Goal: Submit feedback/report problem

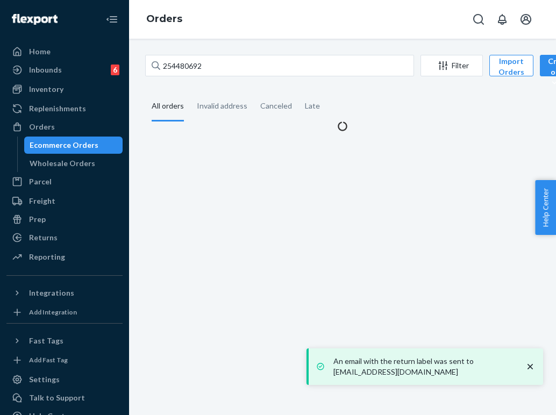
click at [532, 368] on icon "close toast" at bounding box center [530, 366] width 5 height 5
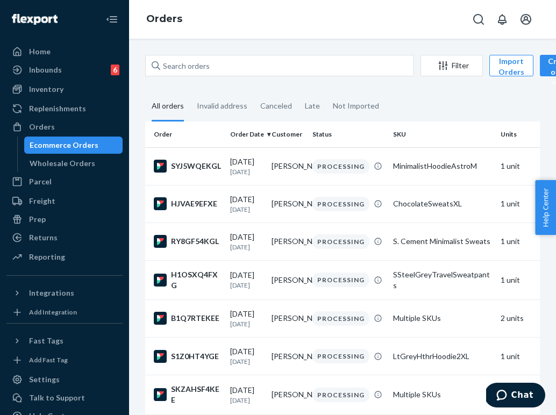
click at [170, 79] on div "Filter Import Orders Create order Ecommerce order Removal order All orders Inva…" at bounding box center [342, 321] width 411 height 533
click at [176, 67] on input "text" at bounding box center [279, 66] width 269 height 22
paste input "254641305"
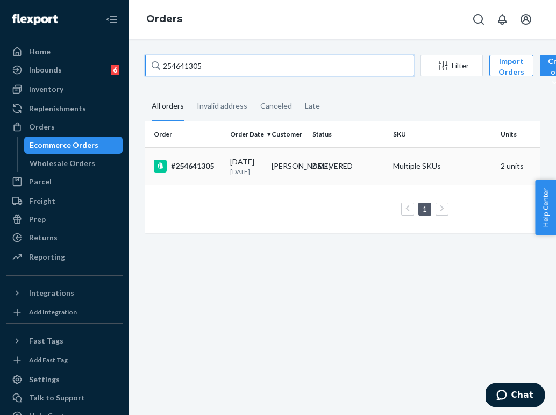
type input "254641305"
click at [317, 185] on td "DELIVERED" at bounding box center [348, 166] width 81 height 38
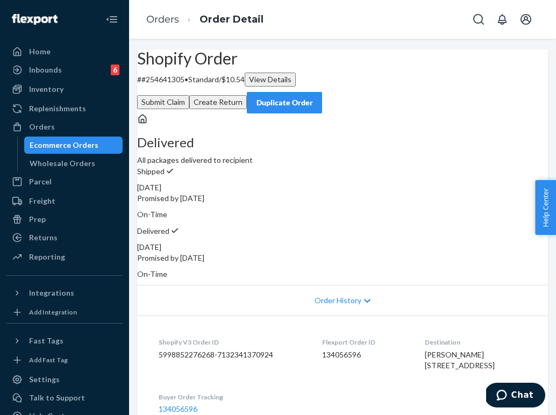
click at [189, 95] on button "Submit Claim" at bounding box center [163, 102] width 52 height 14
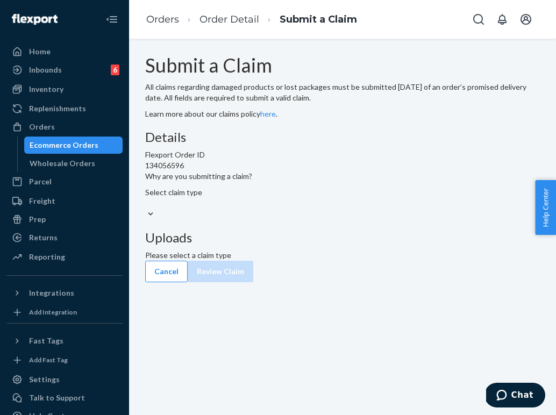
click at [262, 220] on div "Select claim type" at bounding box center [342, 203] width 395 height 33
click at [262, 209] on div "Select claim type" at bounding box center [342, 198] width 395 height 22
click at [146, 209] on input "Why are you submitting a claim? Select claim type" at bounding box center [145, 203] width 1 height 11
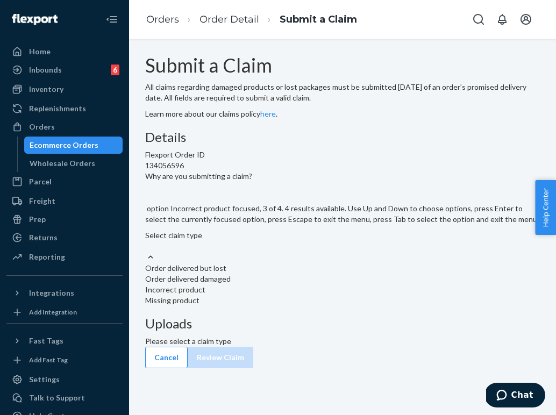
click at [281, 295] on div "Incorrect product" at bounding box center [342, 290] width 395 height 11
click at [146, 252] on input "Why are you submitting a claim? option Incorrect product focused, 3 of 4. 4 res…" at bounding box center [145, 246] width 1 height 11
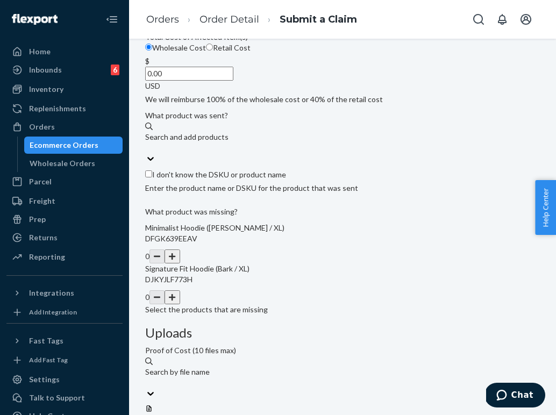
scroll to position [223, 0]
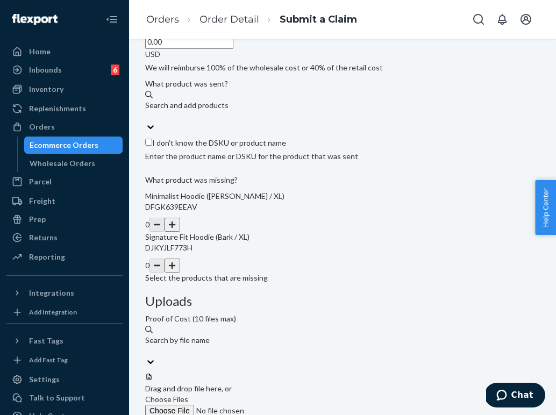
click at [180, 232] on button "button" at bounding box center [172, 225] width 15 height 14
click at [180, 273] on button "button" at bounding box center [172, 266] width 15 height 14
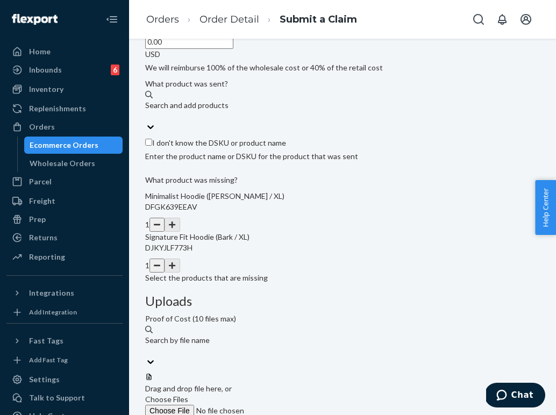
click at [462, 373] on div at bounding box center [342, 373] width 395 height 0
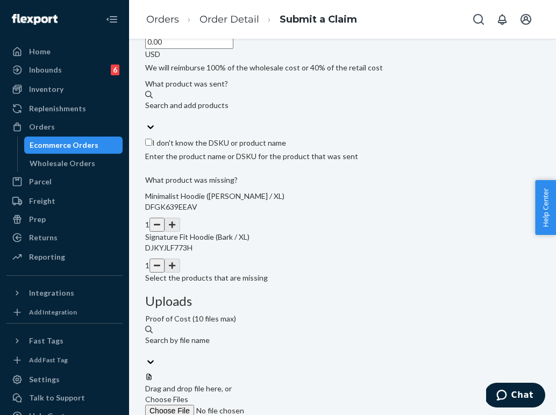
click at [223, 122] on div "Search and add products" at bounding box center [342, 111] width 395 height 22
click at [146, 122] on input "Search and add products" at bounding box center [145, 116] width 1 height 11
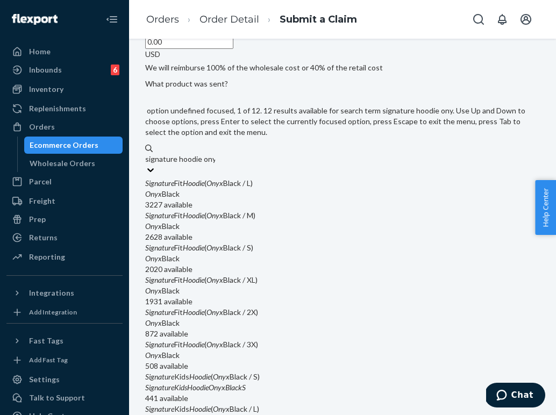
type input "signature hoodie onyx"
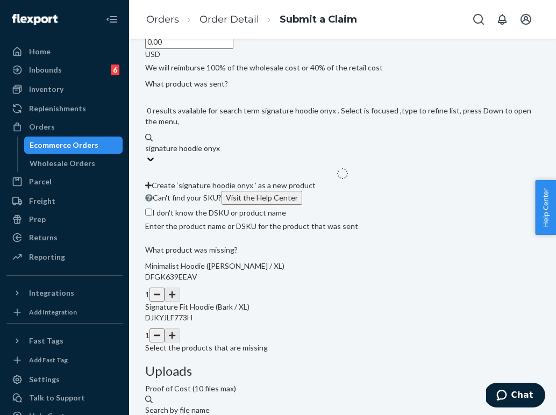
type input "signature hoodie onyx XL"
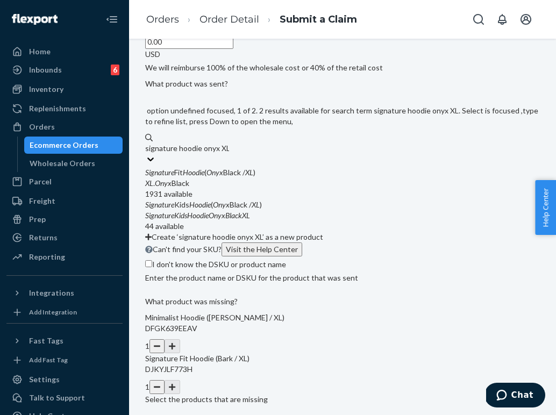
click at [232, 189] on div "XL . Onyx Black" at bounding box center [342, 183] width 395 height 11
click at [229, 154] on input "signature hoodie onyx XL" at bounding box center [187, 148] width 84 height 11
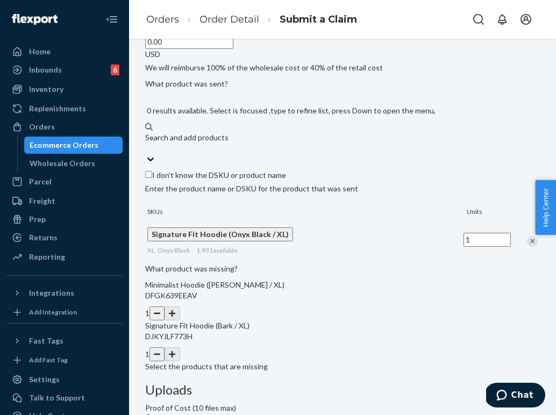
click at [244, 143] on div "Search and add products" at bounding box center [342, 137] width 395 height 11
click at [146, 154] on input "signature hoodie onyx XL" at bounding box center [145, 148] width 1 height 11
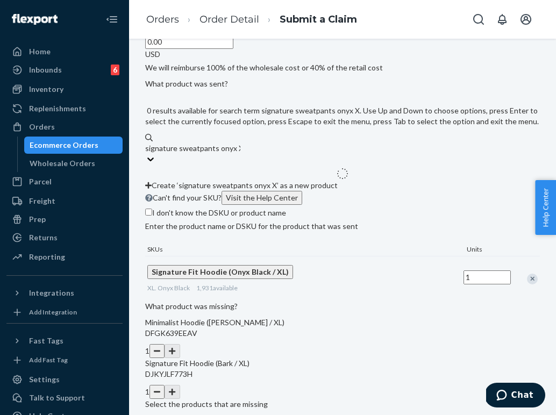
type input "signature sweatpants onyx XL"
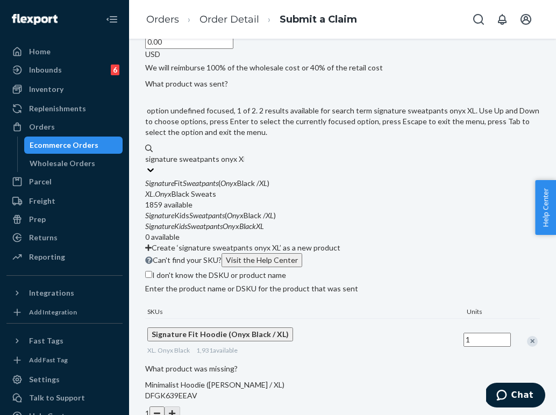
click at [280, 210] on div "1859 available" at bounding box center [342, 205] width 395 height 11
click at [244, 165] on input "signature sweatpants onyx XL" at bounding box center [194, 159] width 99 height 11
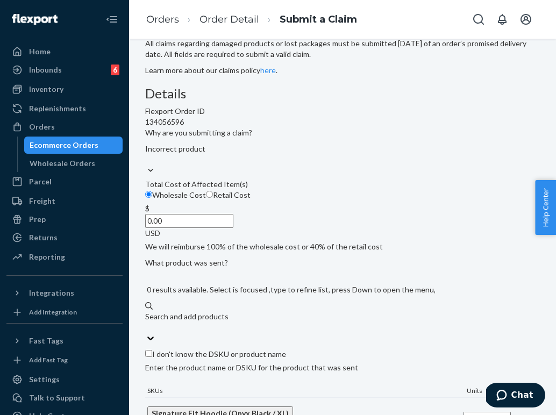
scroll to position [20, 0]
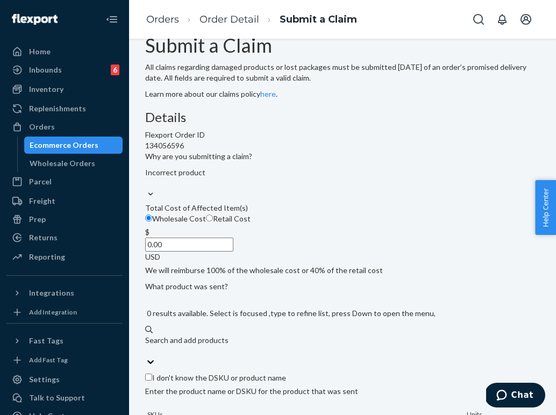
click at [234, 252] on input "0.00" at bounding box center [189, 245] width 88 height 14
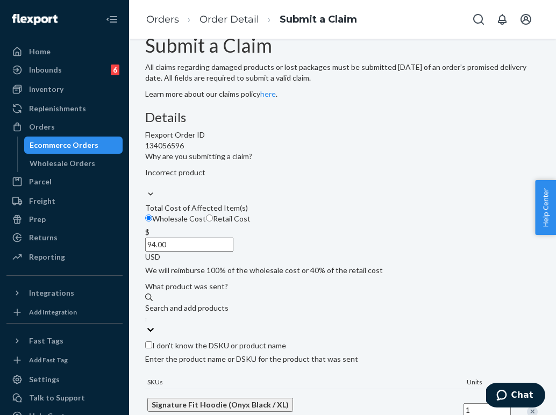
type input "94.00"
click at [320, 317] on div "Details Flexport Order ID 134056596 Why are you submitting a claim? Incorrect p…" at bounding box center [342, 349] width 395 height 478
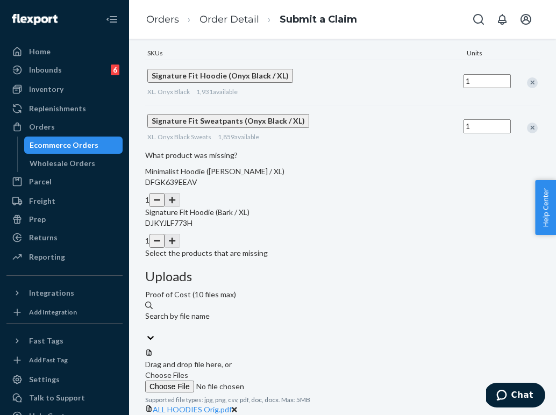
scroll to position [349, 0]
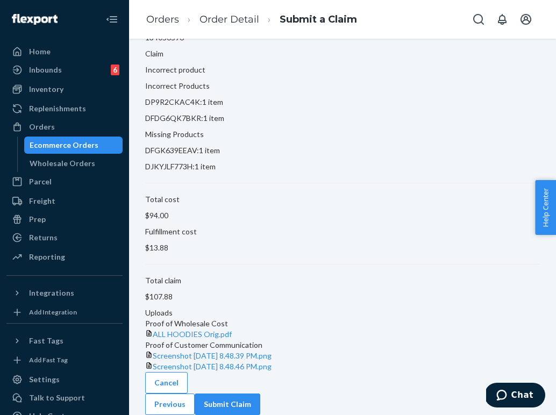
click at [260, 400] on button "Submit Claim" at bounding box center [228, 405] width 66 height 22
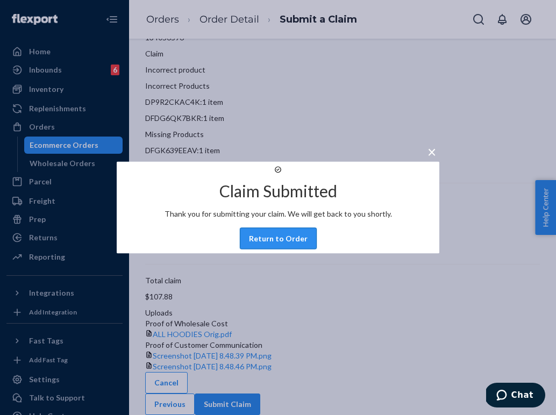
click at [295, 246] on button "Return to Order" at bounding box center [278, 239] width 77 height 22
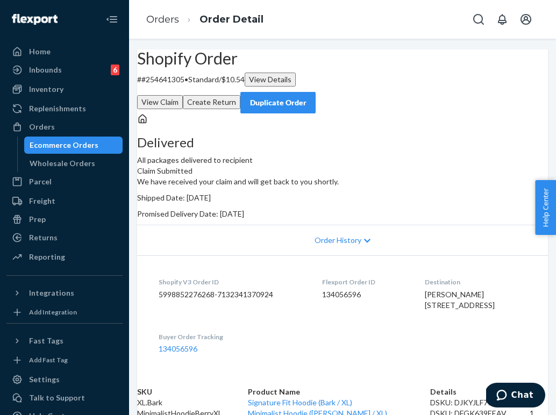
click at [183, 95] on button "View Claim" at bounding box center [160, 102] width 46 height 14
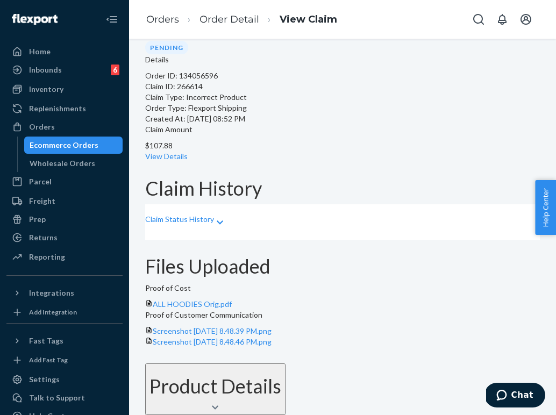
scroll to position [181, 0]
click at [281, 376] on div "Product Details" at bounding box center [216, 387] width 132 height 22
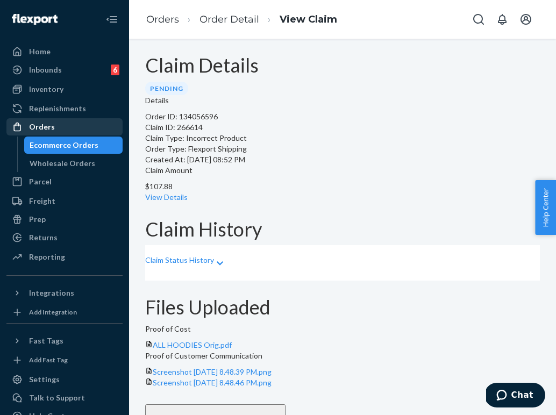
scroll to position [0, 0]
click at [94, 129] on div "Orders" at bounding box center [65, 126] width 114 height 15
